Goal: Task Accomplishment & Management: Use online tool/utility

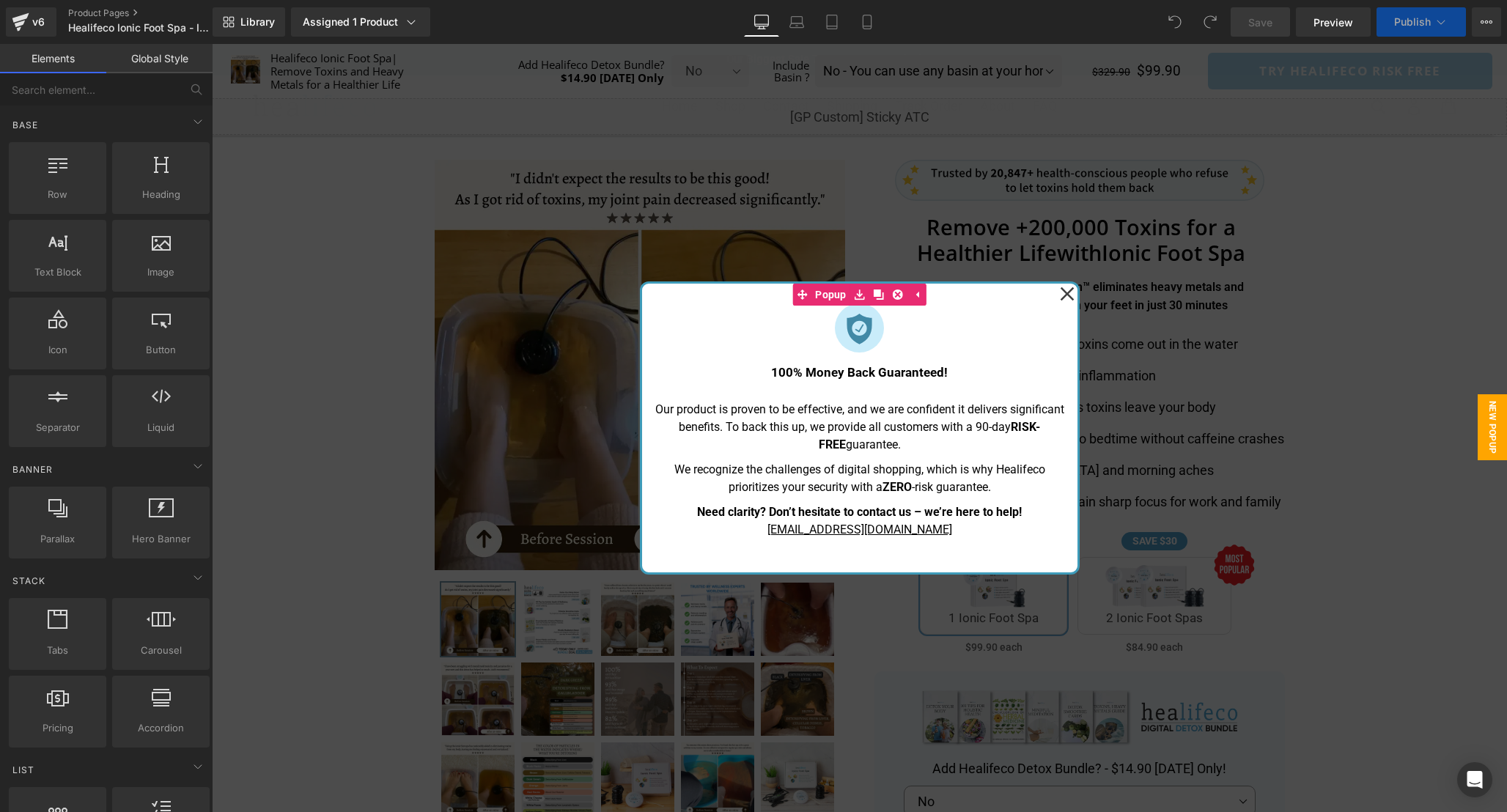
click at [1067, 296] on icon at bounding box center [1067, 294] width 14 height 14
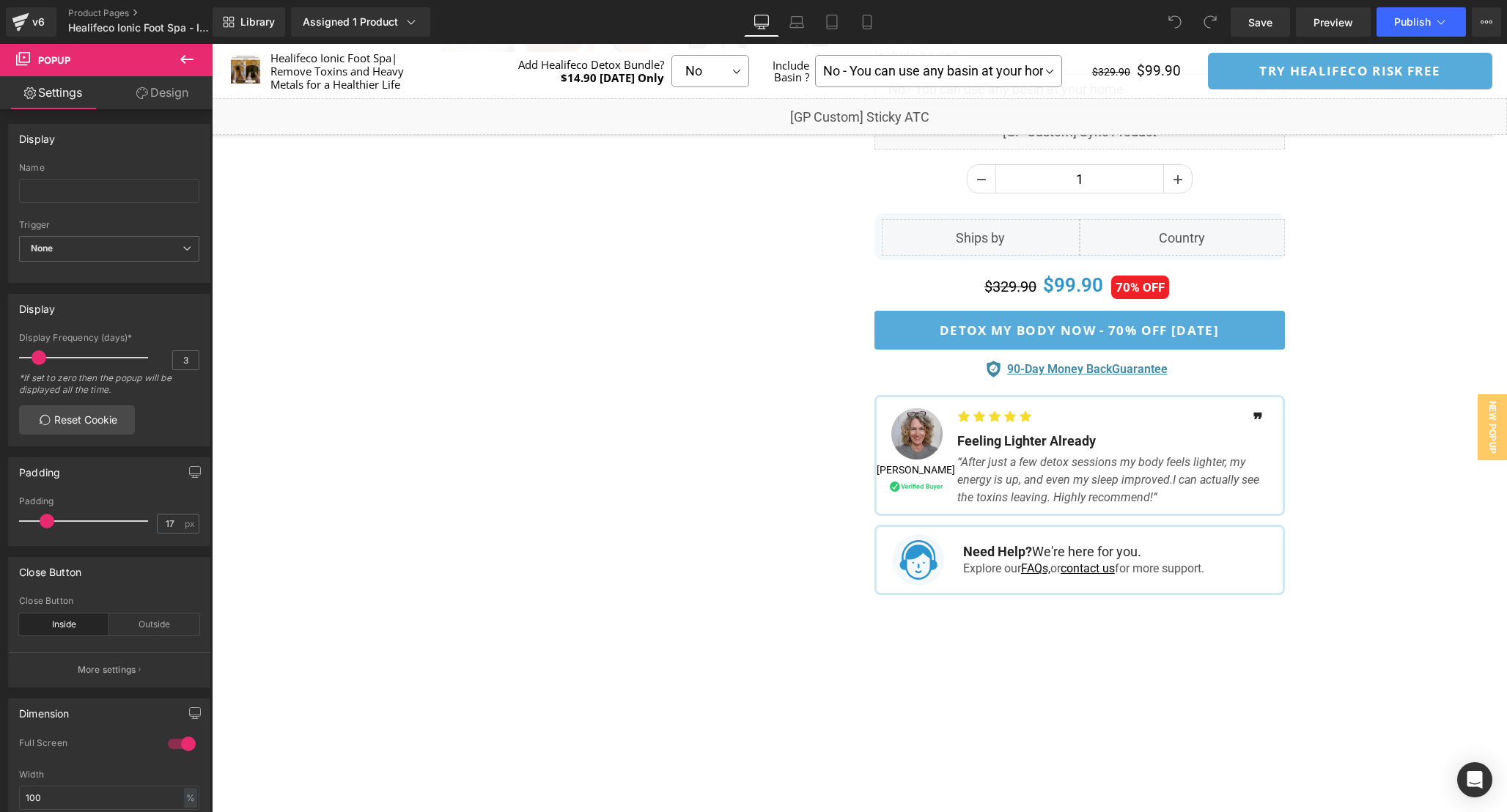
scroll to position [846, 0]
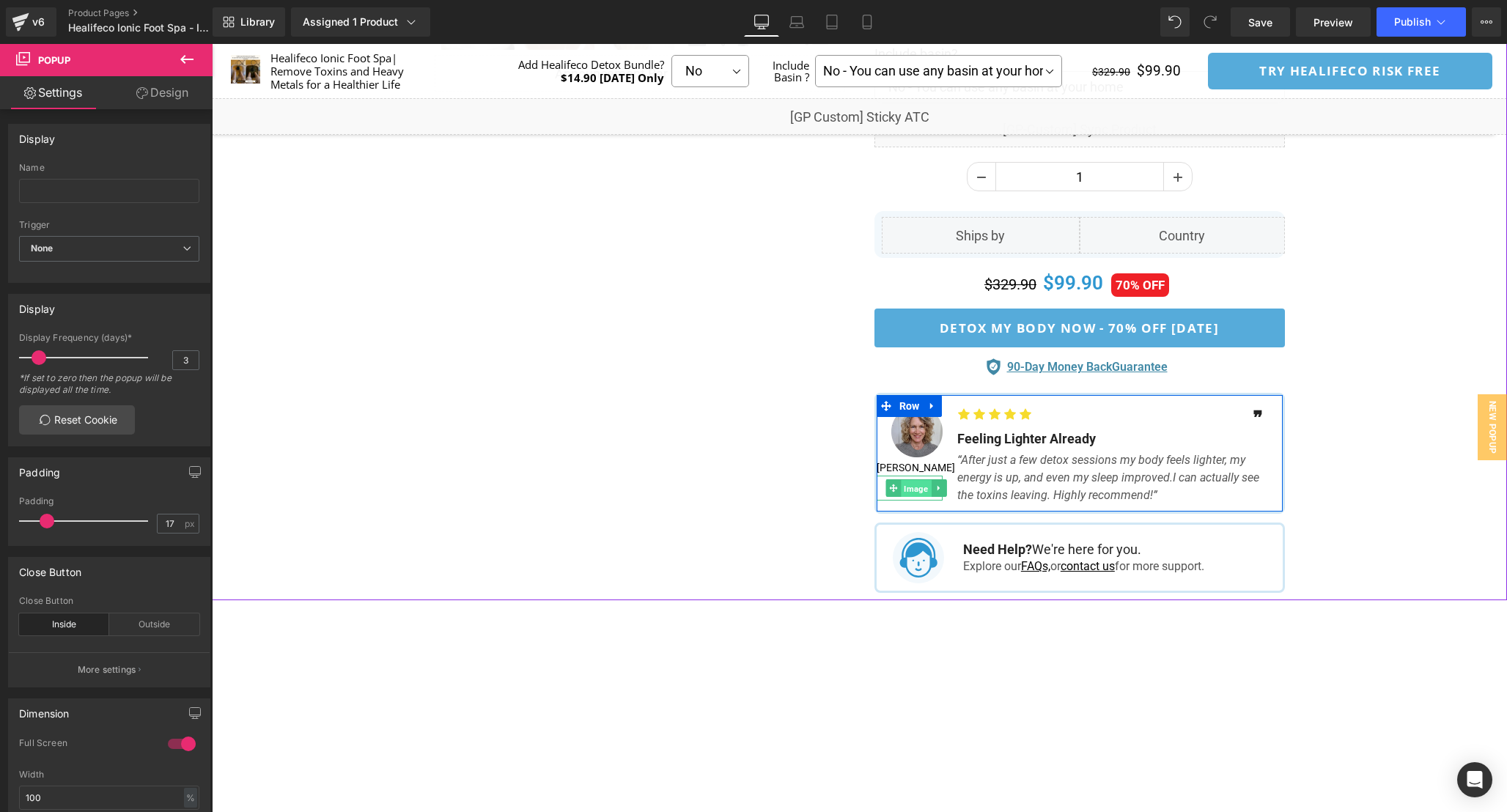
click at [910, 485] on span "Image" at bounding box center [916, 489] width 30 height 17
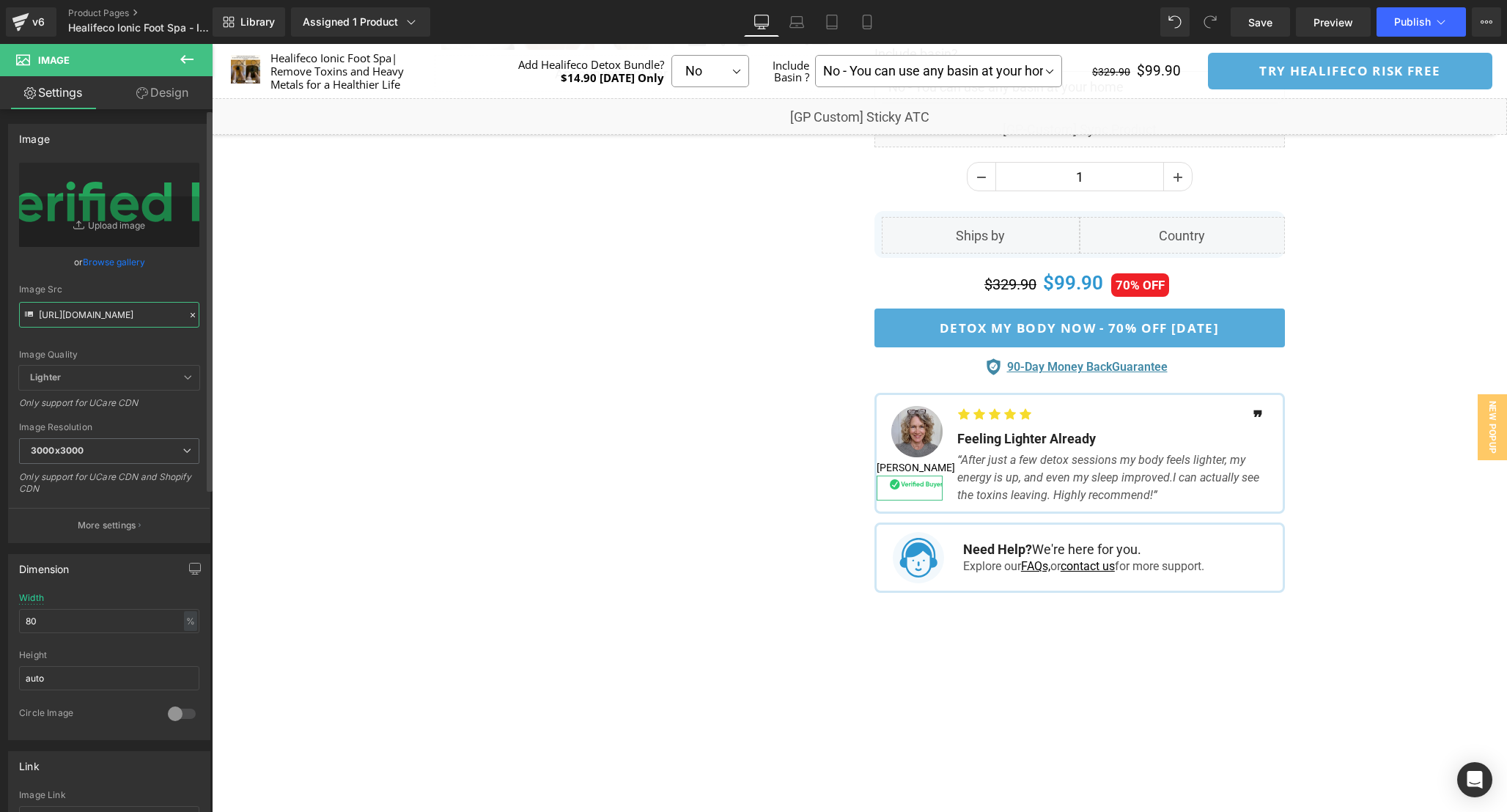
click at [123, 308] on input "[URL][DOMAIN_NAME]" at bounding box center [109, 314] width 181 height 26
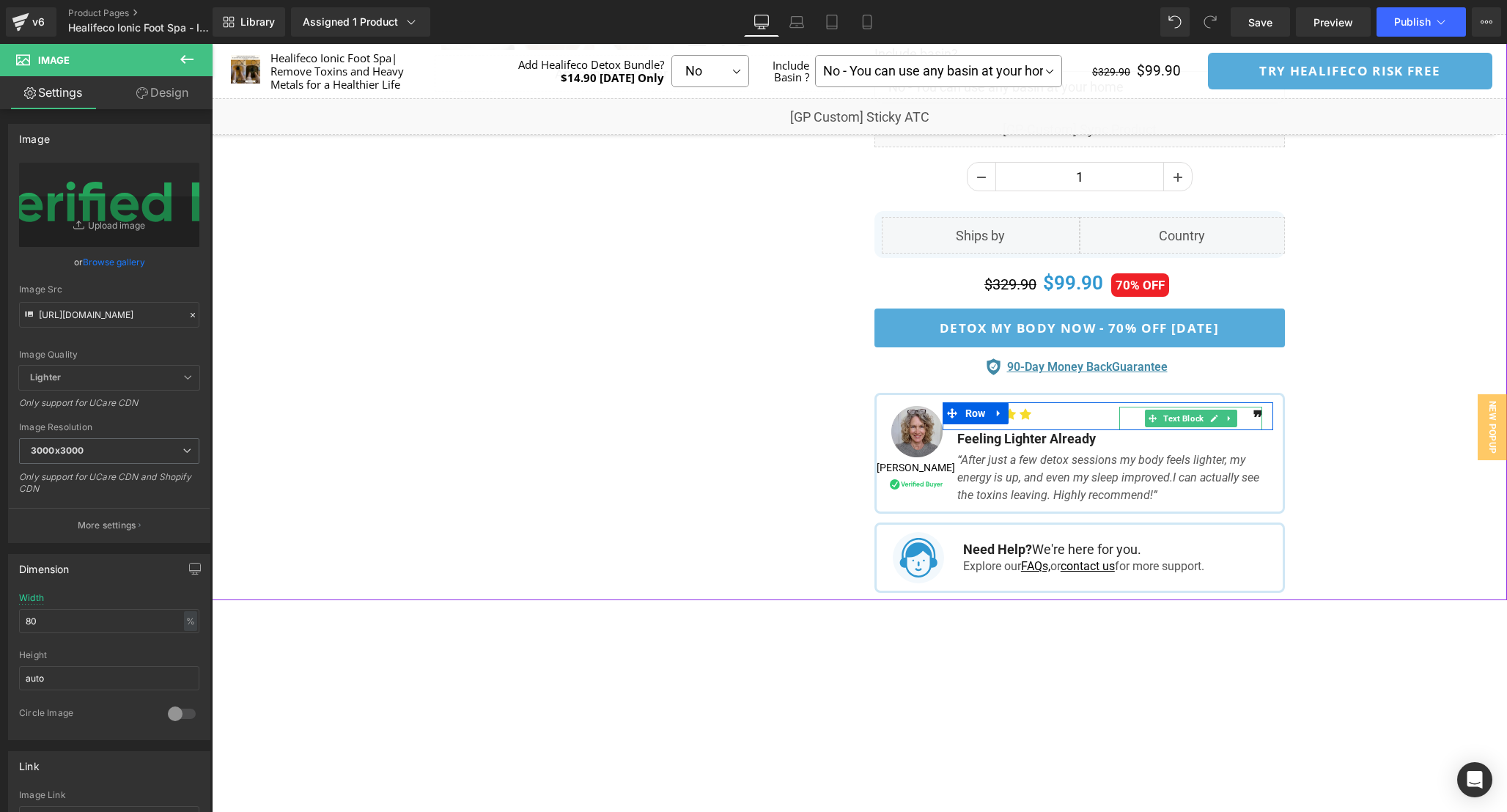
click at [1257, 418] on b "❞" at bounding box center [1257, 418] width 9 height 21
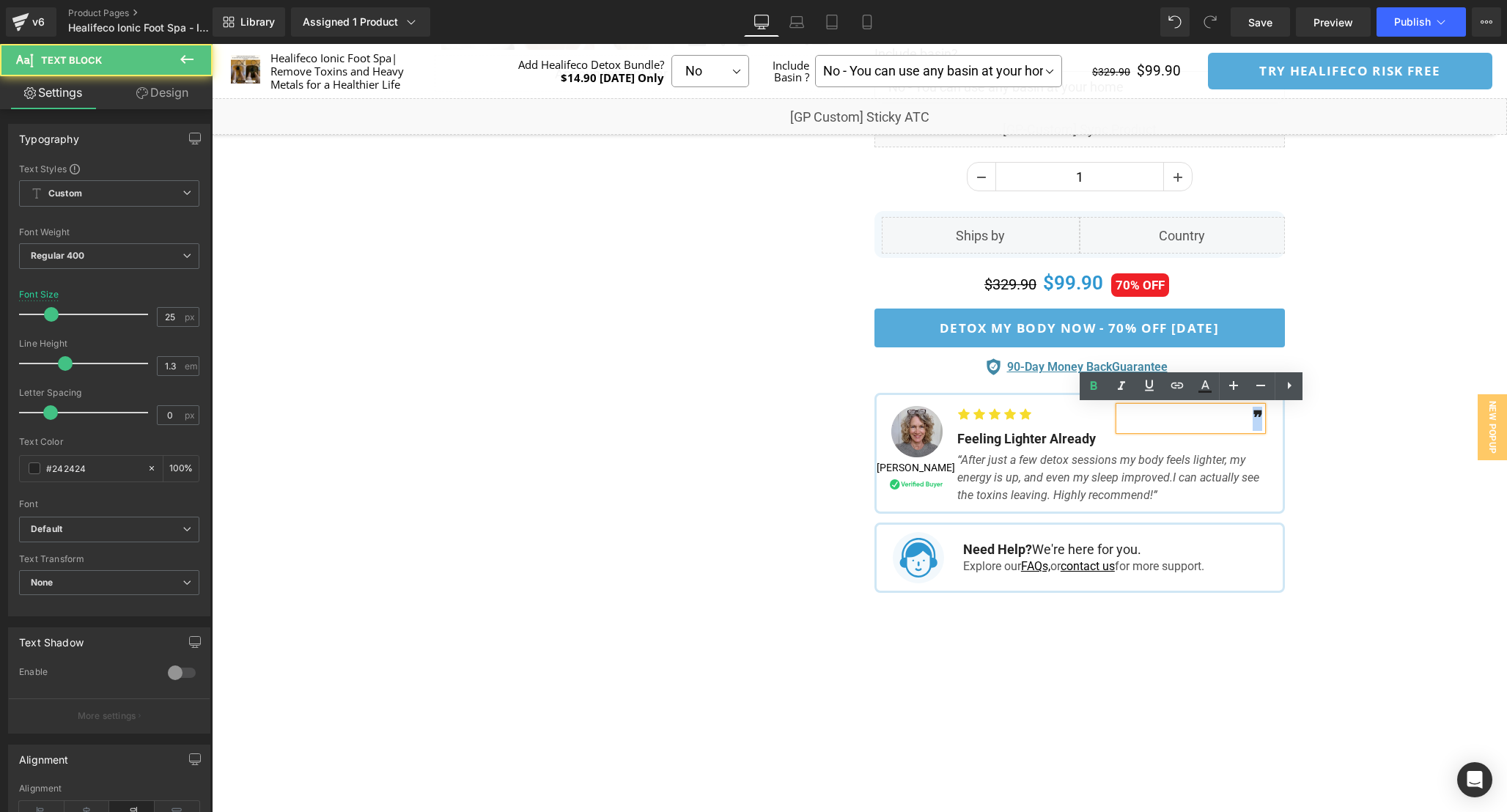
click at [1257, 418] on b "❞" at bounding box center [1257, 418] width 9 height 21
copy b "❞"
